Goal: Navigation & Orientation: Find specific page/section

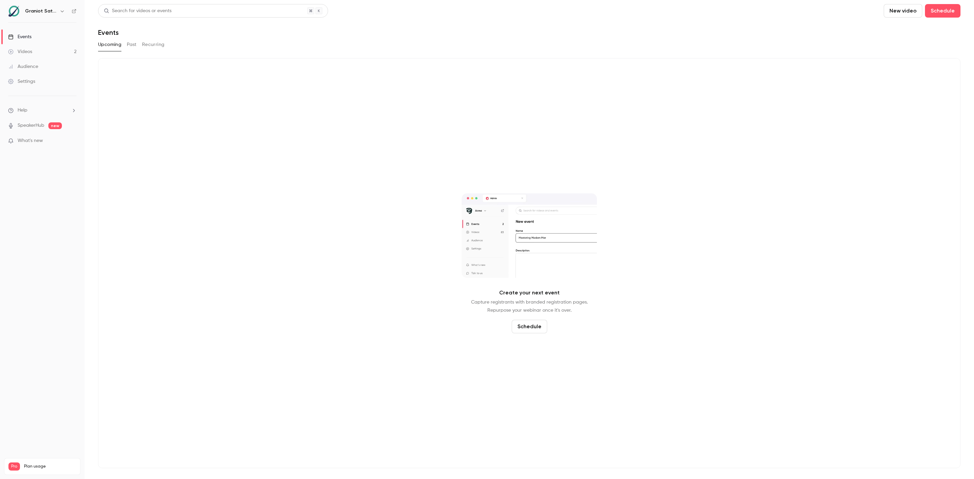
click at [124, 39] on div "Upcoming Past Recurring" at bounding box center [529, 44] width 863 height 11
click at [127, 45] on button "Past" at bounding box center [132, 44] width 10 height 11
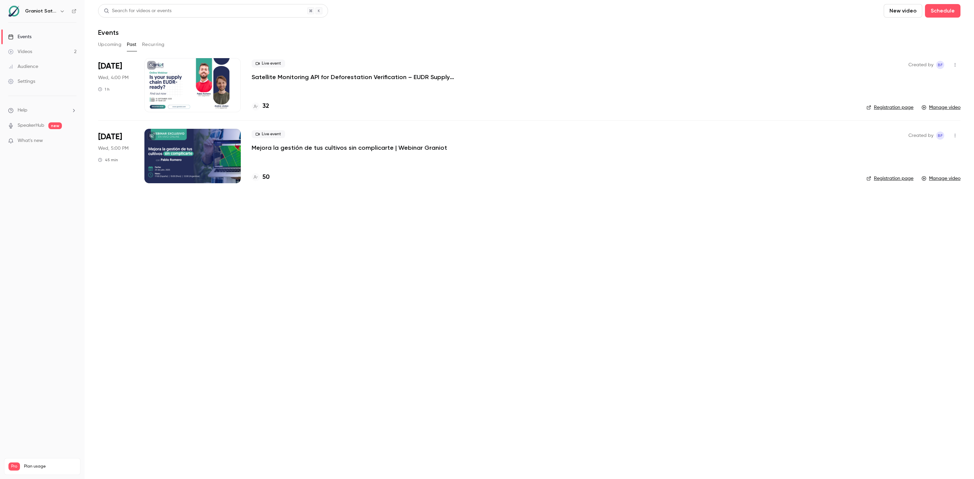
click at [215, 89] on div at bounding box center [192, 85] width 96 height 54
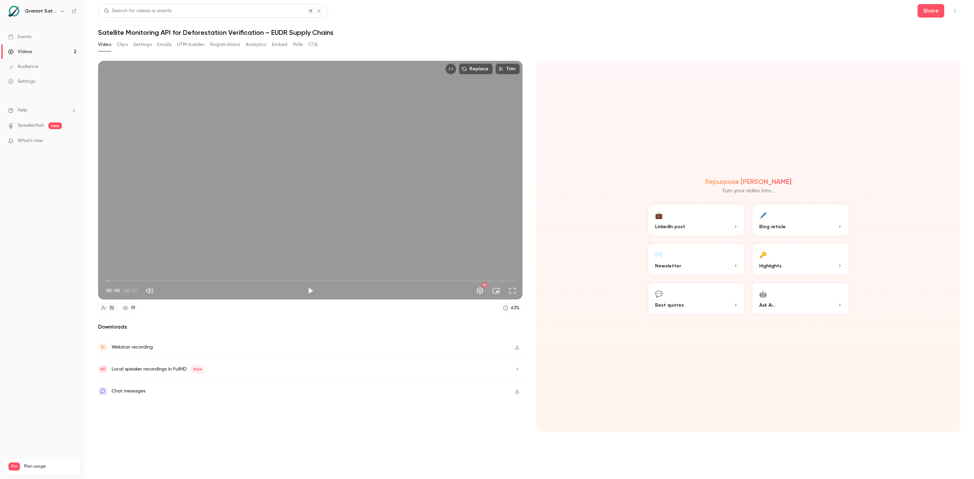
click at [261, 48] on button "Analytics" at bounding box center [256, 44] width 21 height 11
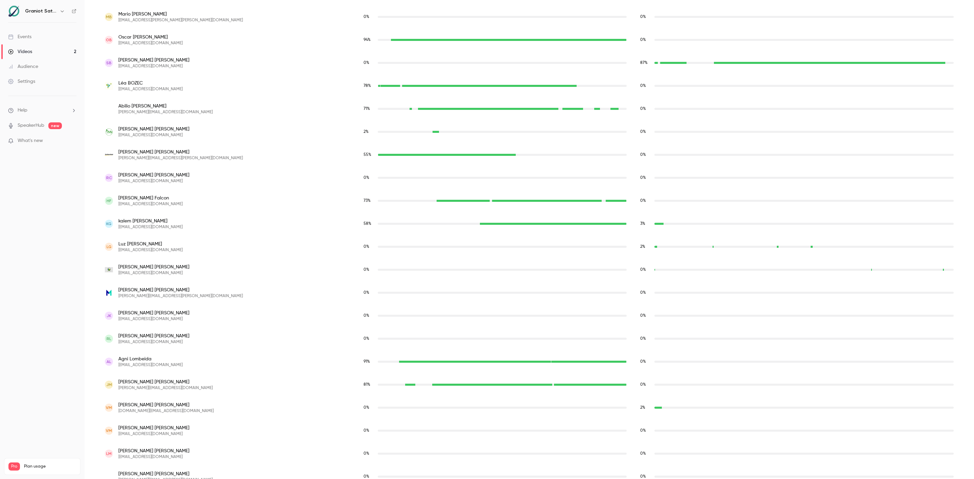
scroll to position [297, 0]
